Goal: Information Seeking & Learning: Learn about a topic

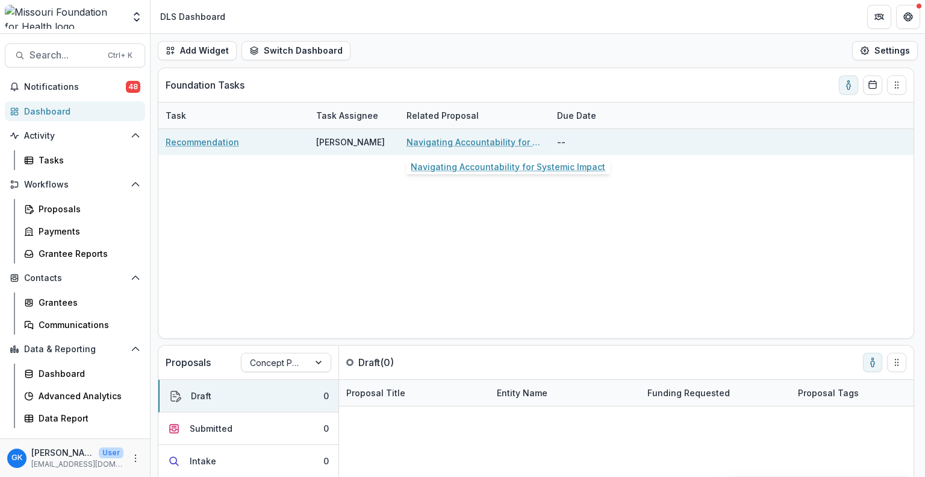
click at [451, 139] on link "Navigating Accountability for Systemic Impact" at bounding box center [475, 142] width 136 height 13
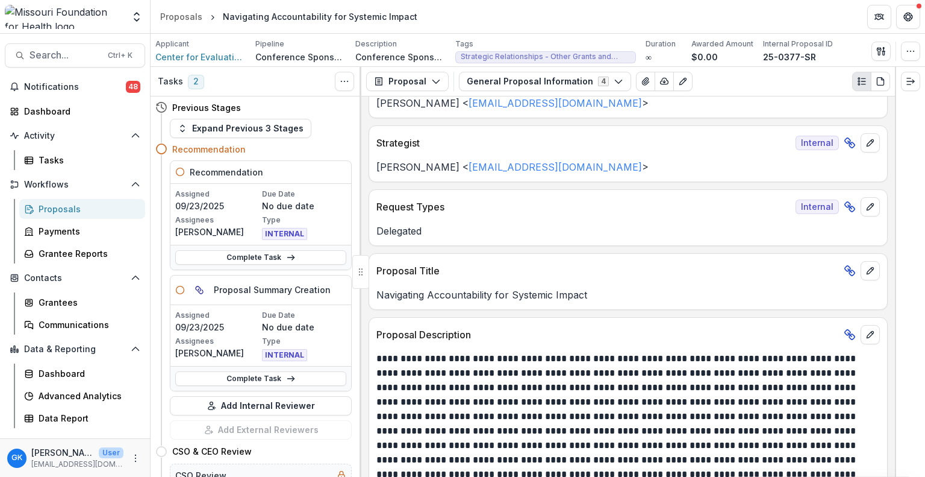
scroll to position [105, 0]
click at [493, 85] on button "General Proposal Information 4" at bounding box center [545, 81] width 172 height 19
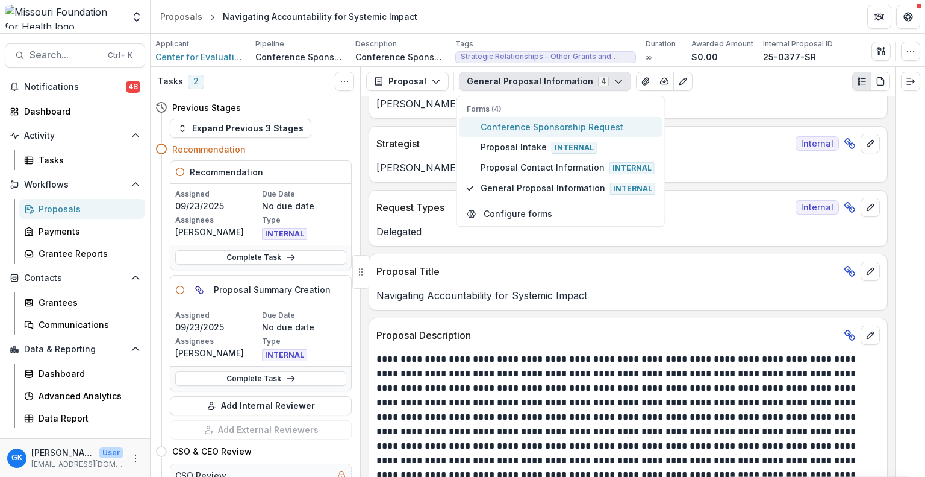
click at [533, 130] on span "Conference Sponsorship Request" at bounding box center [568, 126] width 175 height 13
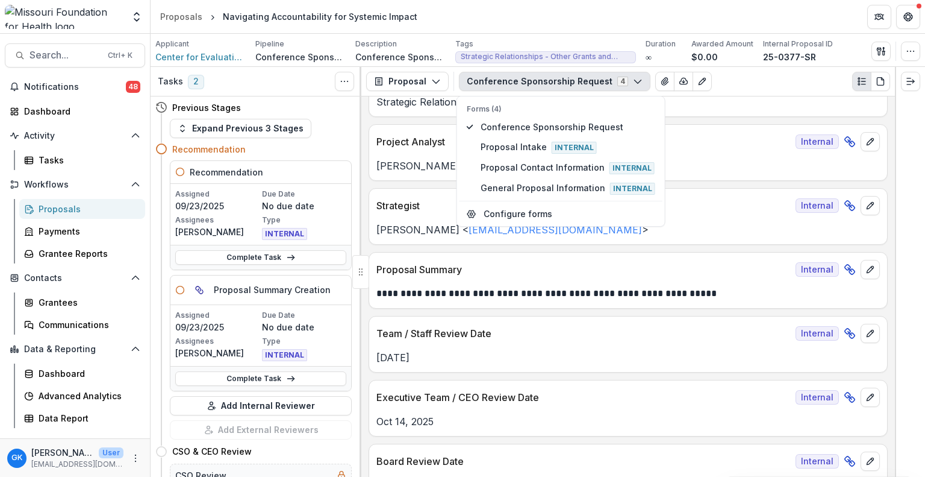
scroll to position [299, 0]
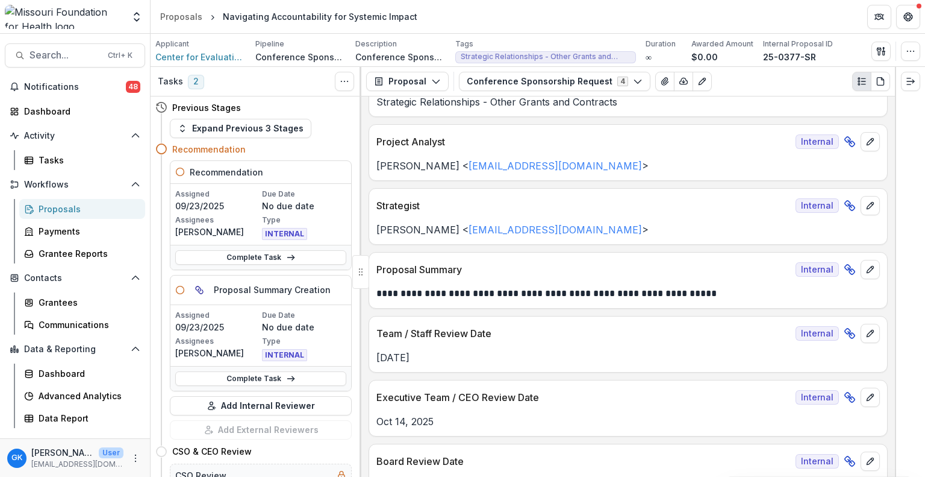
drag, startPoint x: 402, startPoint y: 255, endPoint x: 465, endPoint y: 290, distance: 71.4
click at [465, 290] on p "**********" at bounding box center [627, 293] width 501 height 14
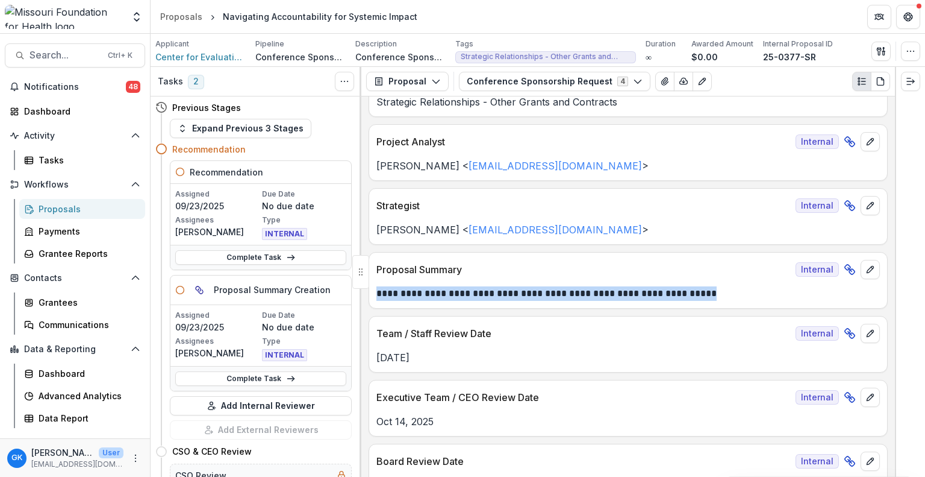
click at [465, 290] on p "**********" at bounding box center [627, 293] width 501 height 14
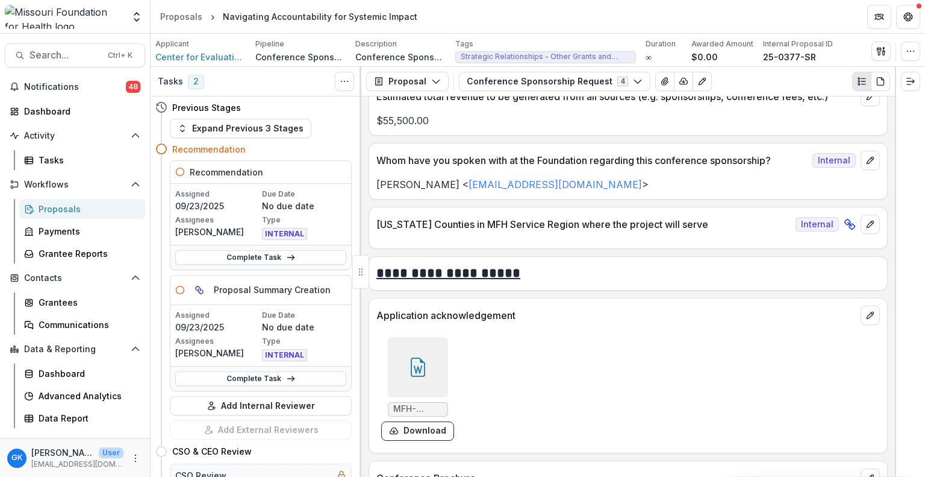
scroll to position [4296, 0]
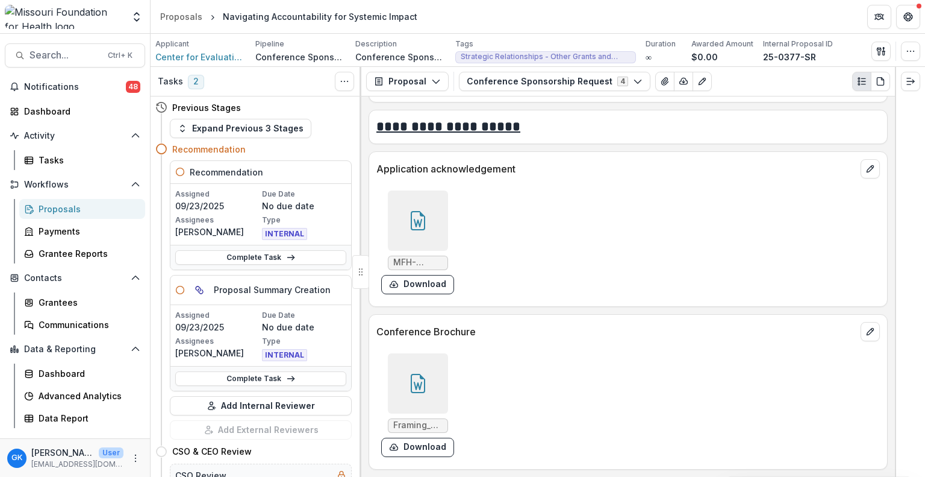
click at [405, 205] on div at bounding box center [418, 220] width 60 height 60
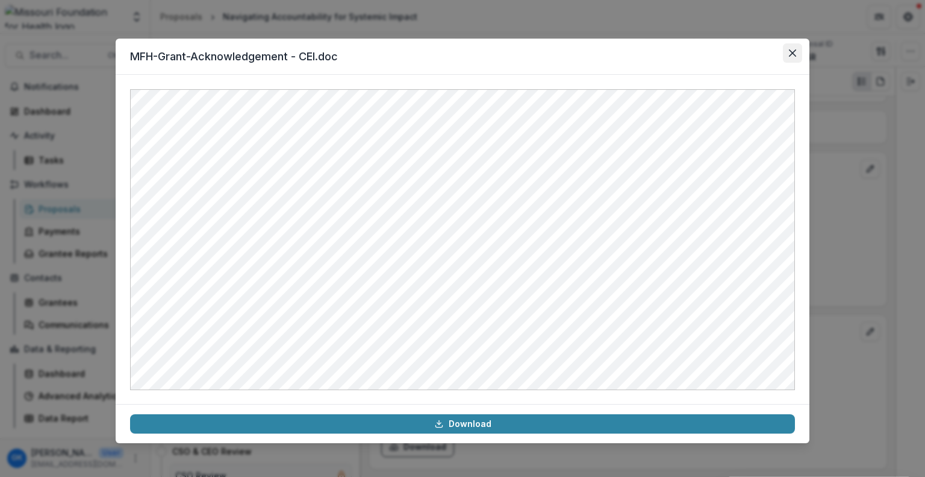
click at [788, 52] on button "Close" at bounding box center [792, 52] width 19 height 19
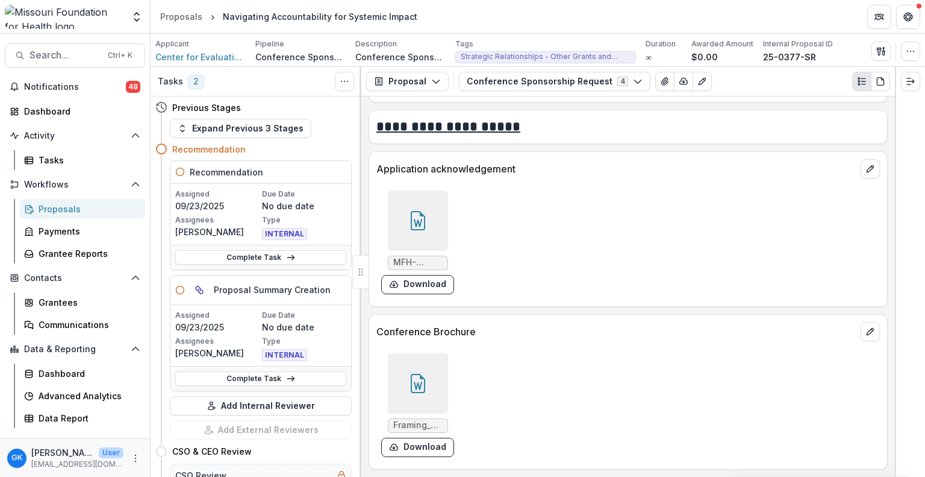
click at [414, 374] on icon at bounding box center [417, 383] width 19 height 19
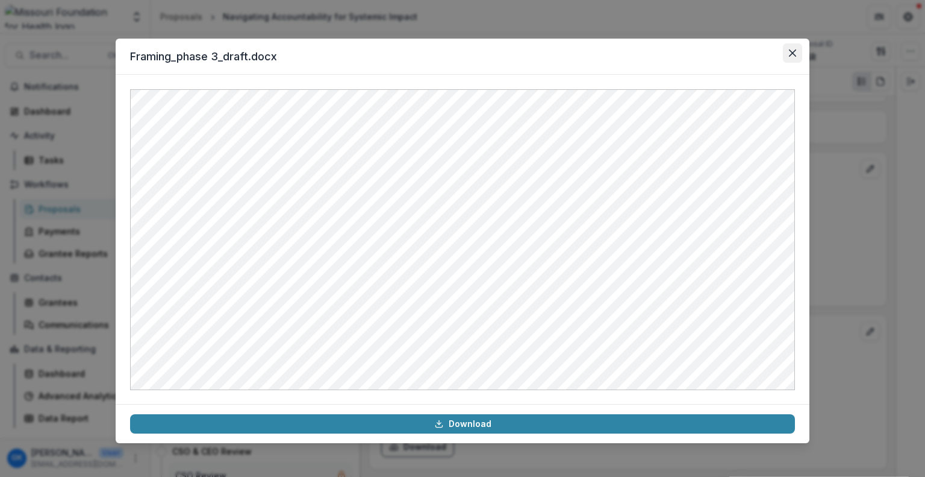
click at [791, 45] on button "Close" at bounding box center [792, 52] width 19 height 19
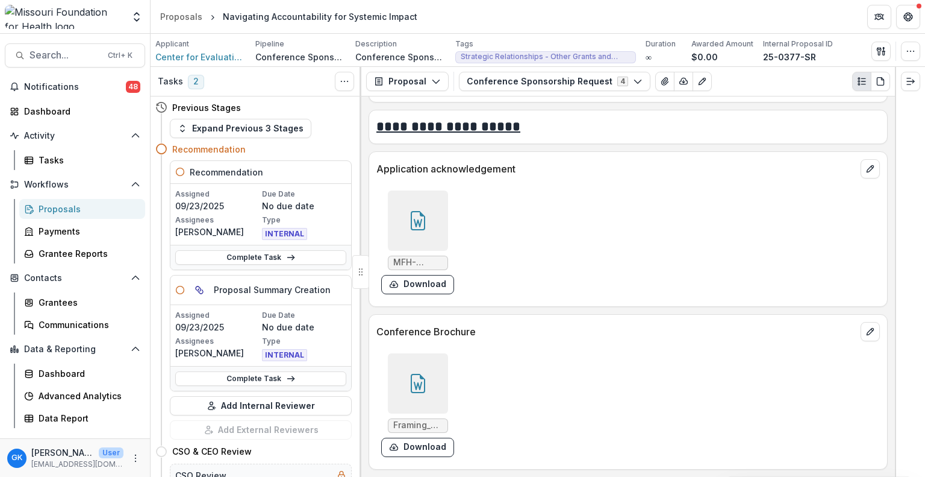
scroll to position [4441, 0]
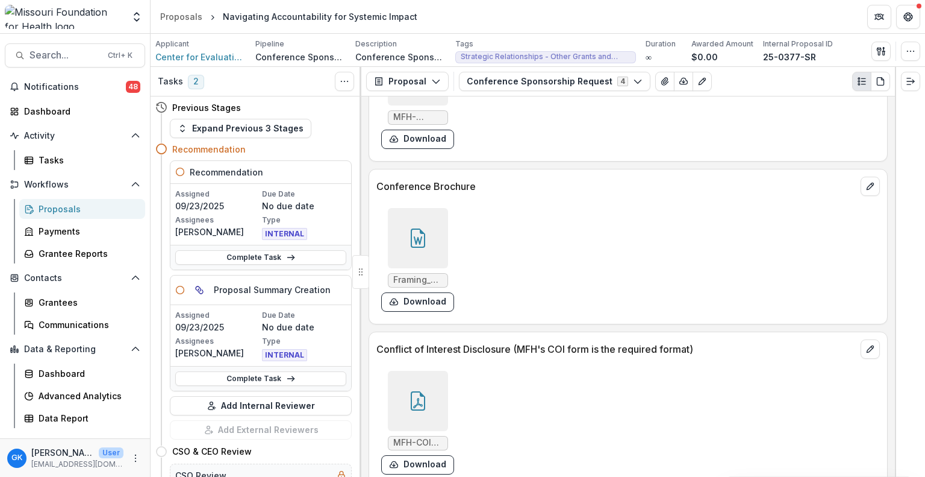
click at [421, 391] on icon at bounding box center [417, 400] width 19 height 19
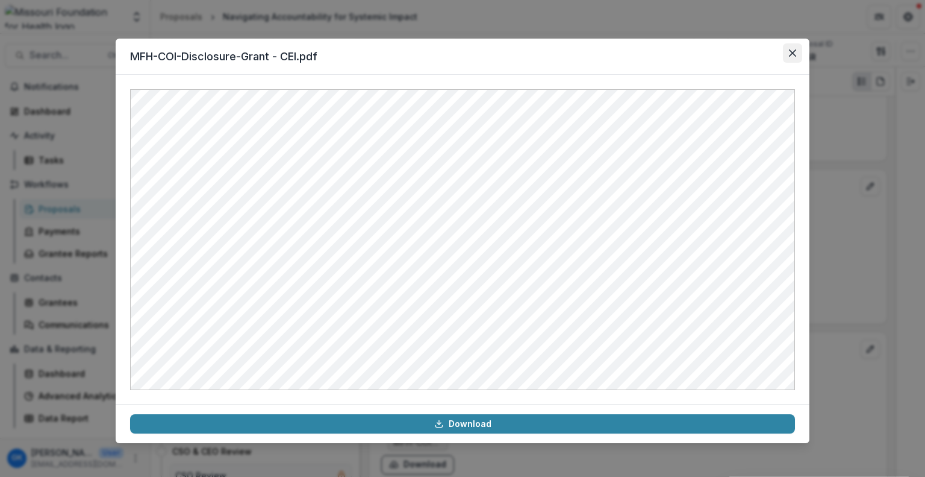
click at [800, 48] on button "Close" at bounding box center [792, 52] width 19 height 19
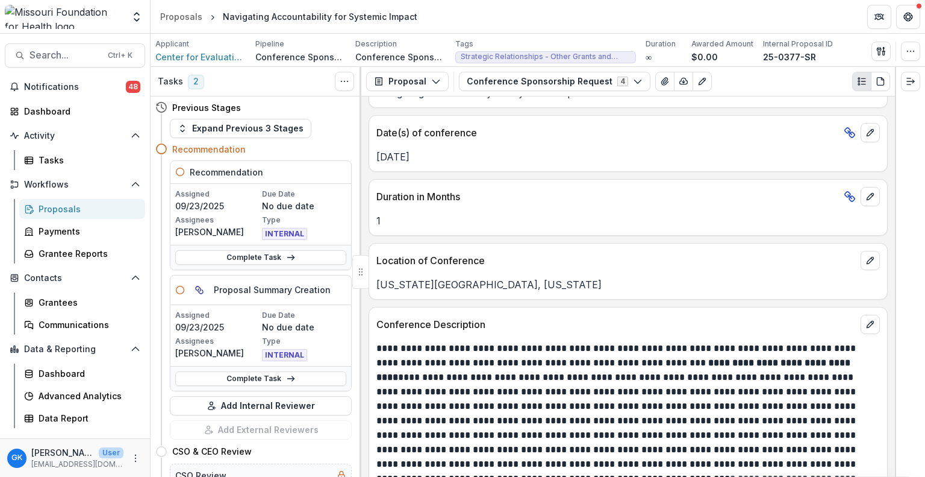
scroll to position [3328, 0]
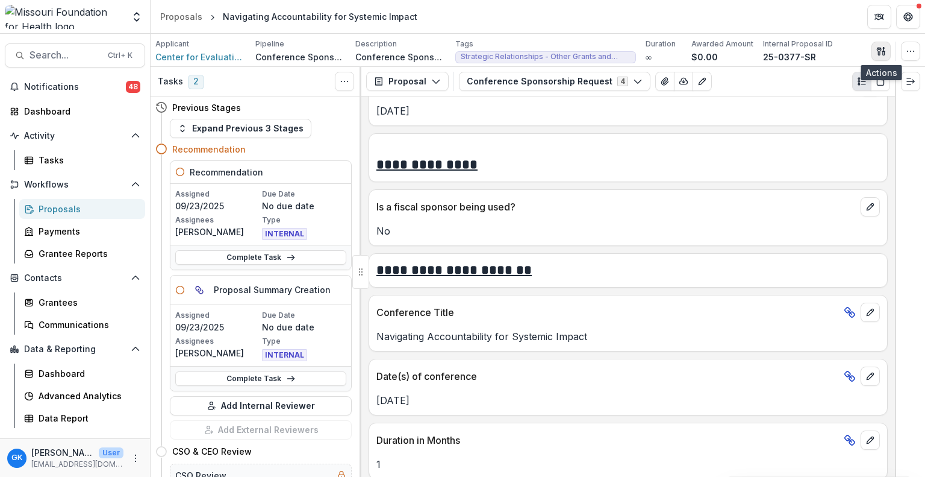
click at [880, 46] on icon "button" at bounding box center [882, 51] width 10 height 10
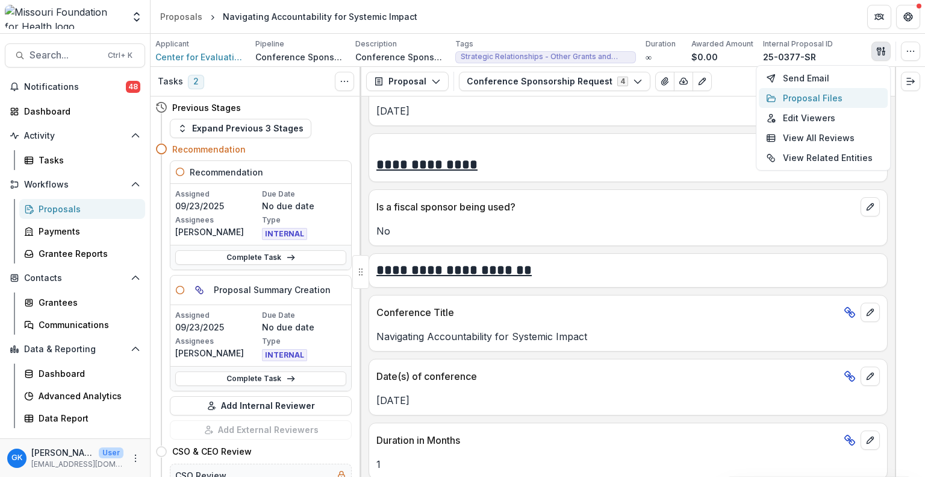
click at [842, 89] on button "Proposal Files" at bounding box center [823, 98] width 129 height 20
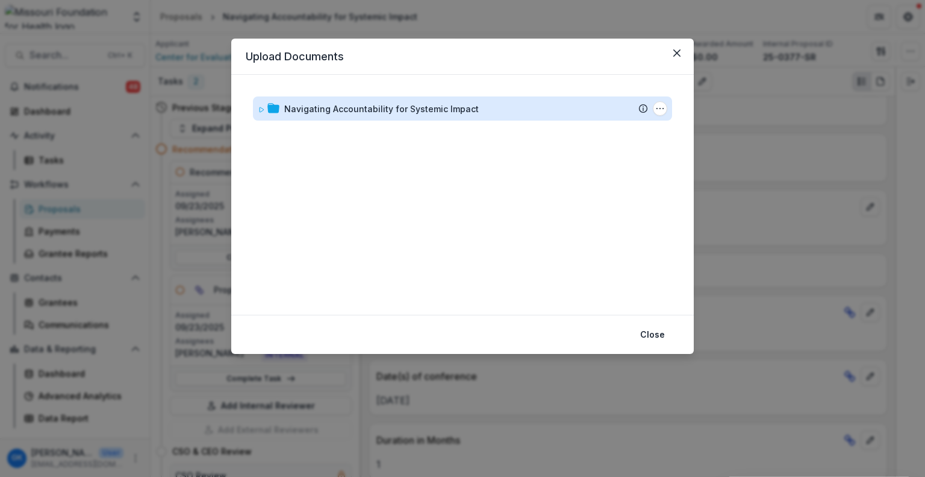
click at [381, 109] on div "Navigating Accountability for Systemic Impact" at bounding box center [381, 108] width 195 height 13
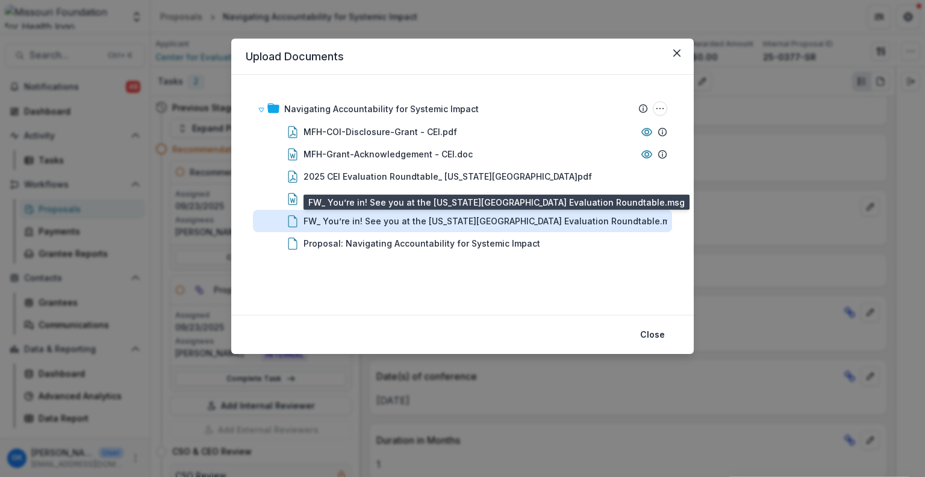
click at [344, 226] on div "FW_ You’re in! See you at the [US_STATE][GEOGRAPHIC_DATA] Evaluation Roundtable…" at bounding box center [492, 220] width 377 height 13
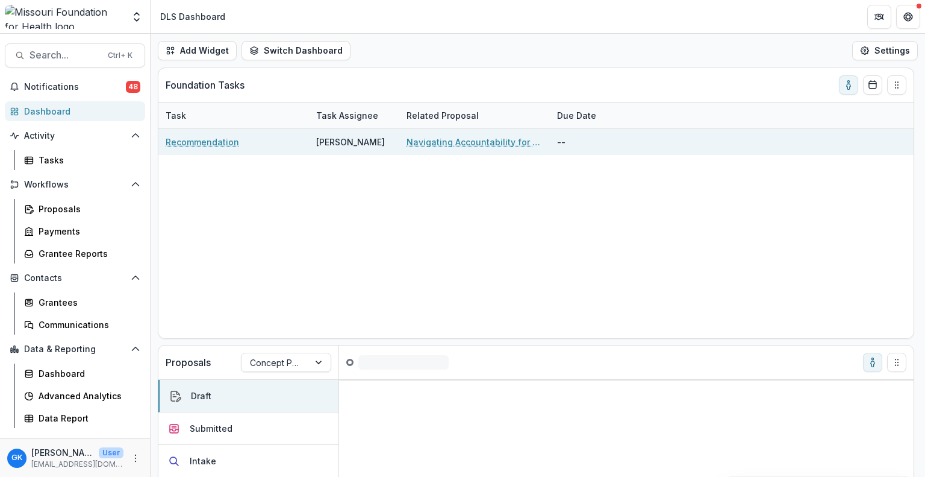
click at [416, 144] on link "Navigating Accountability for Systemic Impact" at bounding box center [475, 142] width 136 height 13
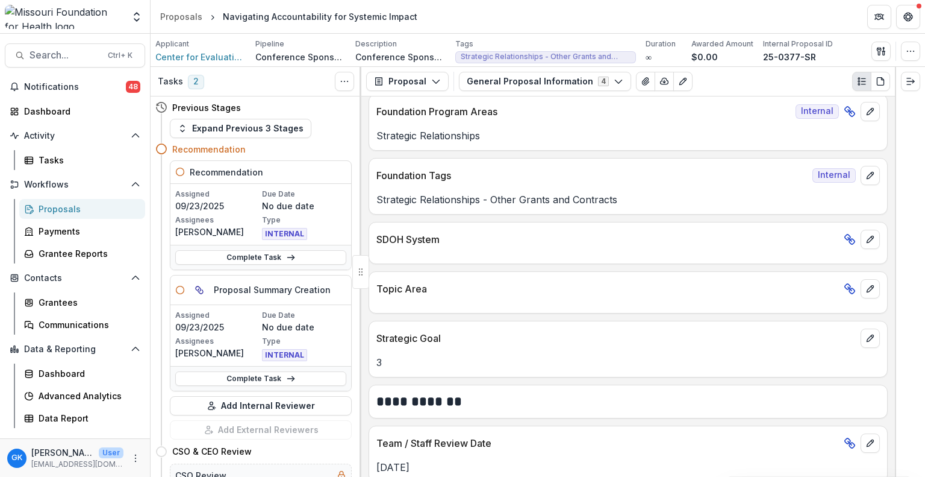
scroll to position [1267, 0]
click at [808, 348] on div "3" at bounding box center [628, 359] width 518 height 22
